Goal: Check status

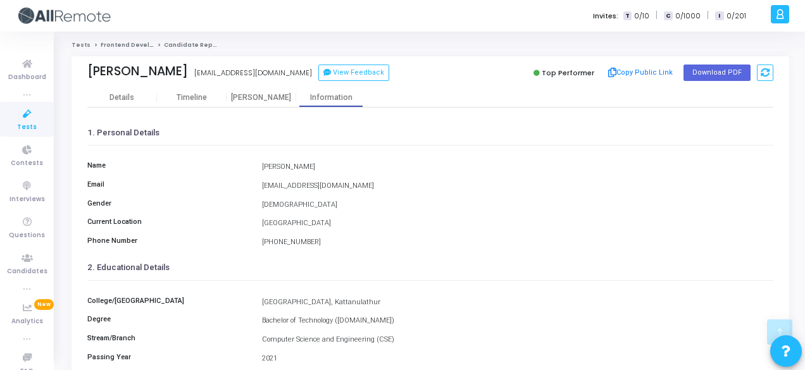
scroll to position [291, 0]
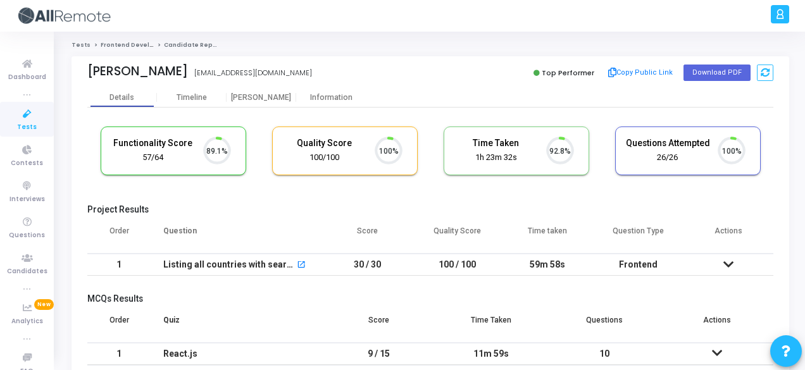
scroll to position [27, 32]
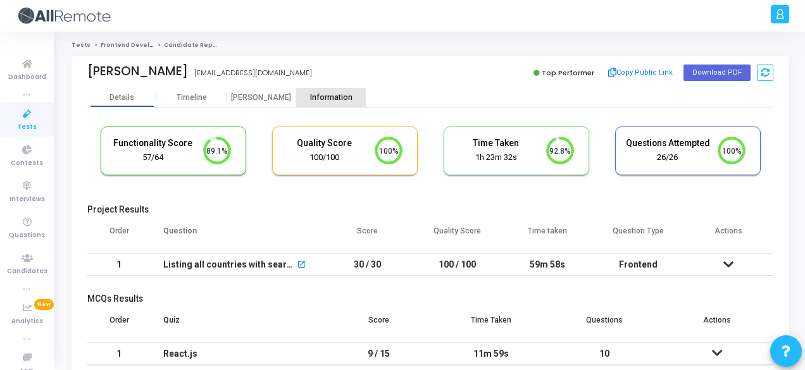
click at [330, 97] on div "Information" at bounding box center [331, 97] width 70 height 9
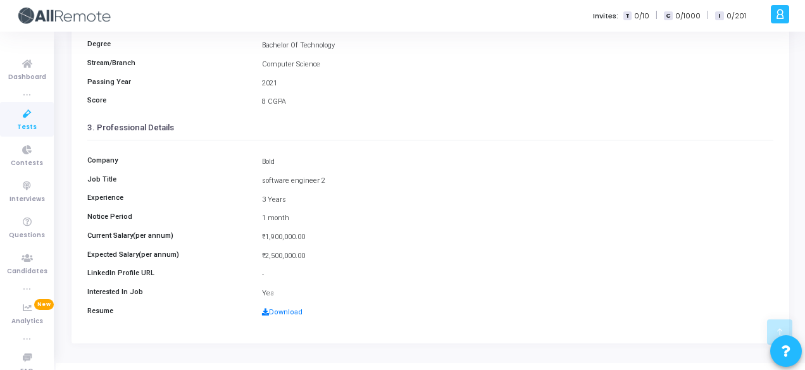
scroll to position [281, 0]
